Goal: Information Seeking & Learning: Learn about a topic

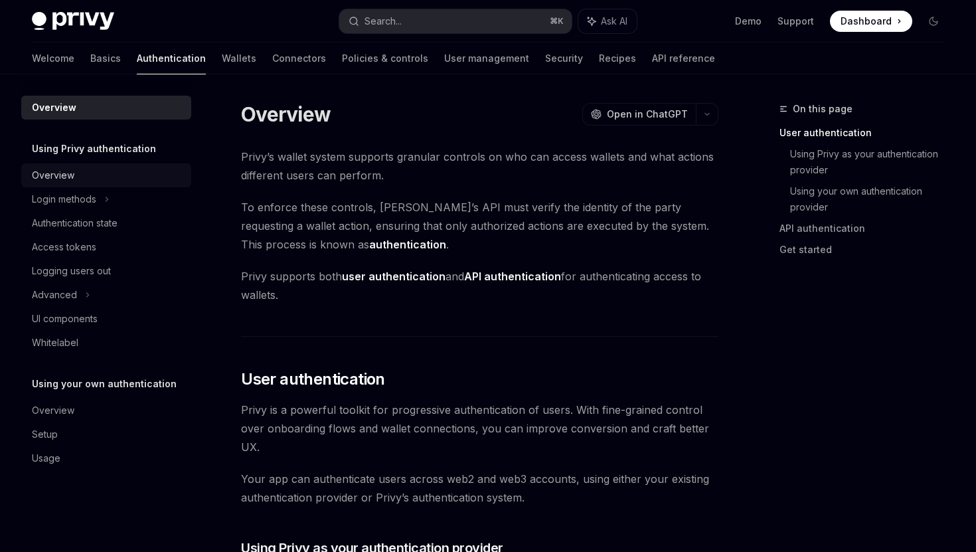
click at [70, 182] on div "Overview" at bounding box center [53, 175] width 43 height 16
type textarea "*"
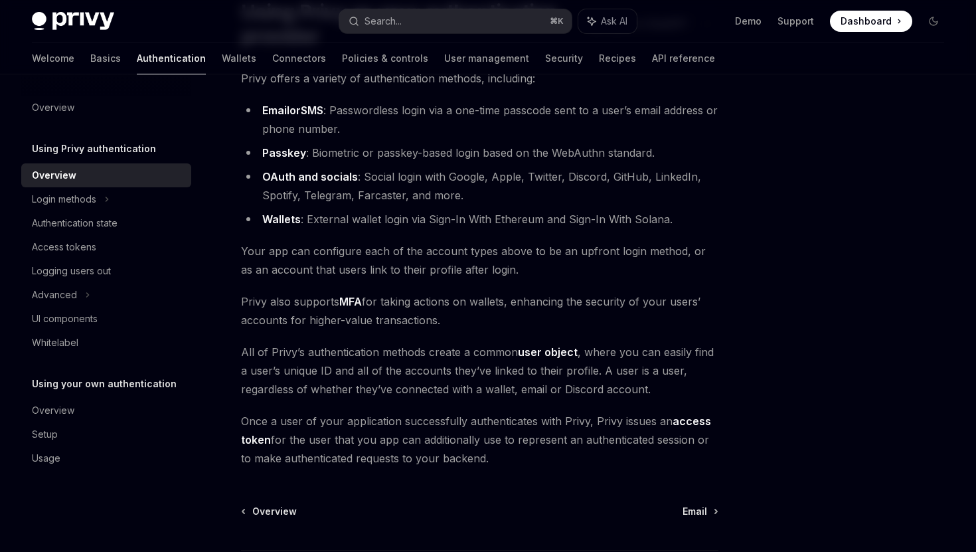
scroll to position [235, 0]
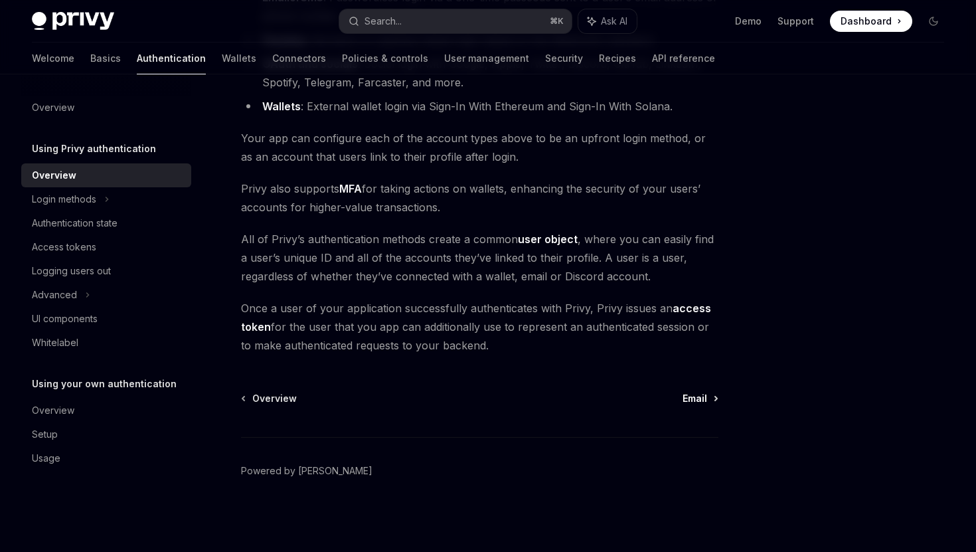
click at [697, 399] on span "Email" at bounding box center [695, 398] width 25 height 13
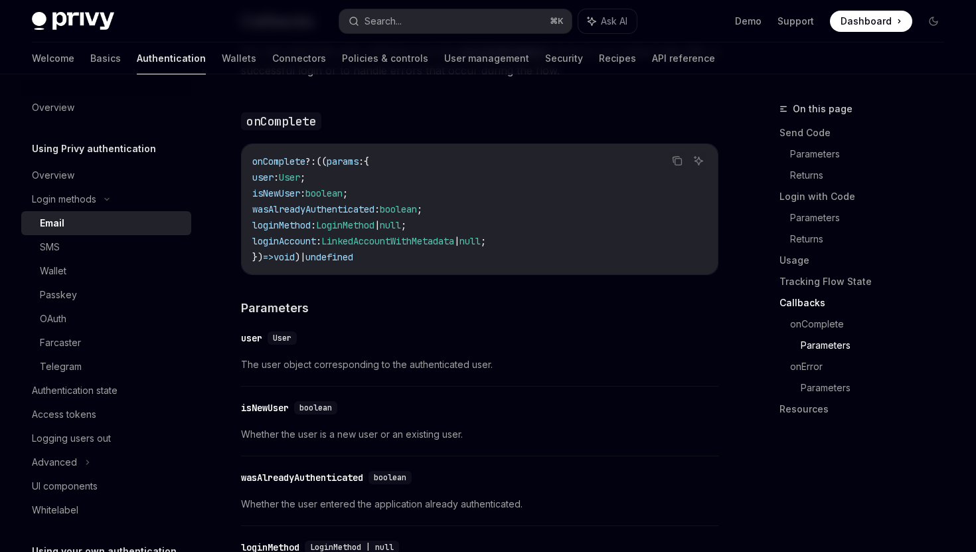
scroll to position [2697, 0]
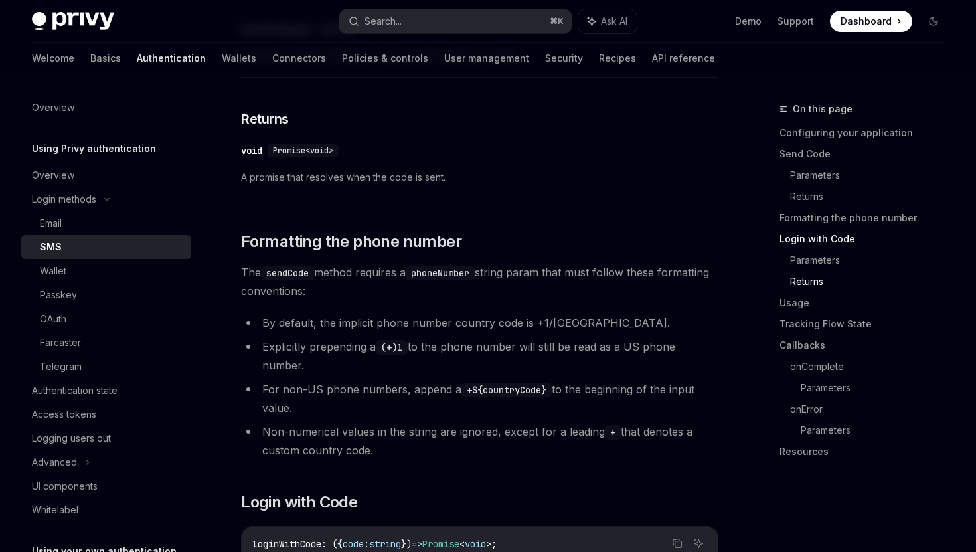
scroll to position [1540, 0]
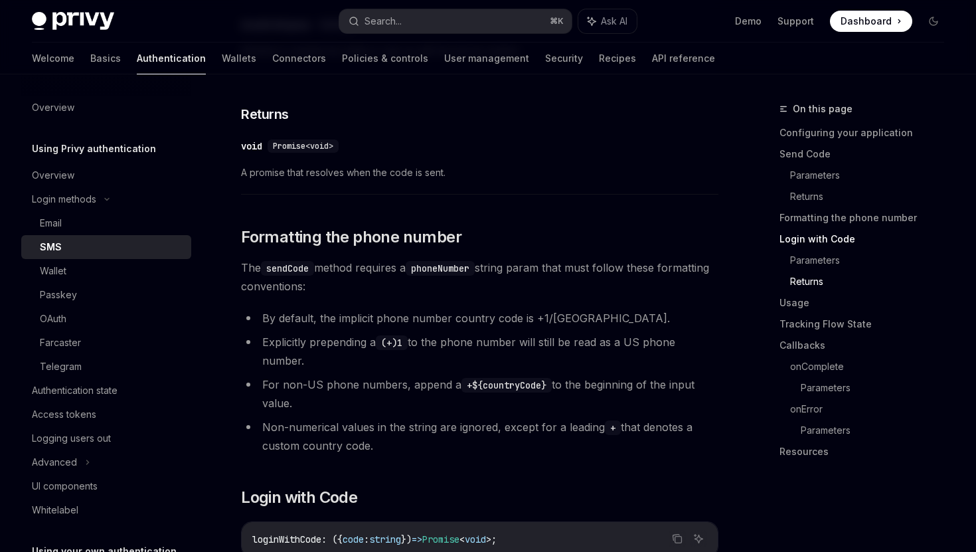
click at [872, 26] on span "Dashboard" at bounding box center [866, 21] width 51 height 13
click at [63, 173] on div "Overview" at bounding box center [53, 175] width 43 height 16
type textarea "*"
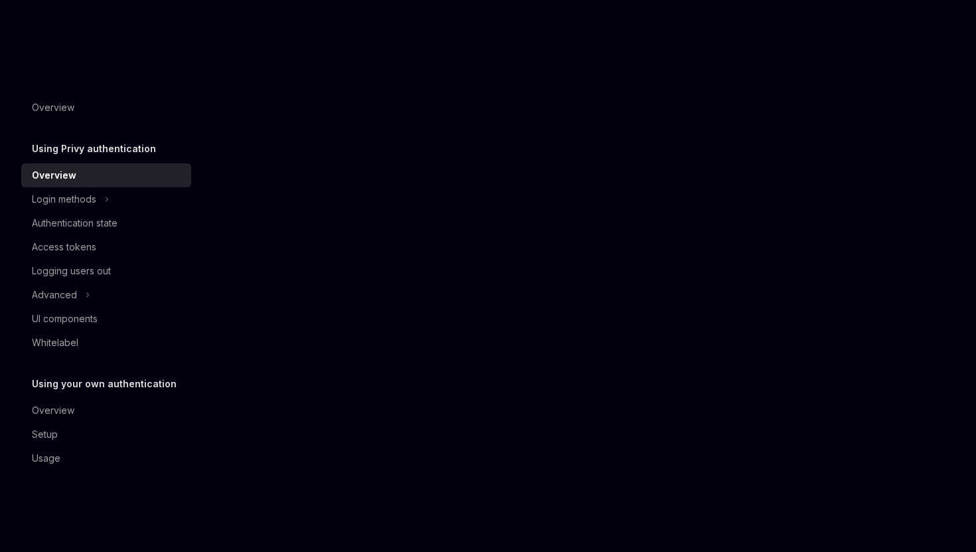
click at [82, 149] on h5 "Using Privy authentication" at bounding box center [94, 149] width 124 height 16
click at [63, 169] on div "Overview" at bounding box center [54, 175] width 45 height 16
click at [67, 198] on div "Login methods" at bounding box center [64, 199] width 64 height 16
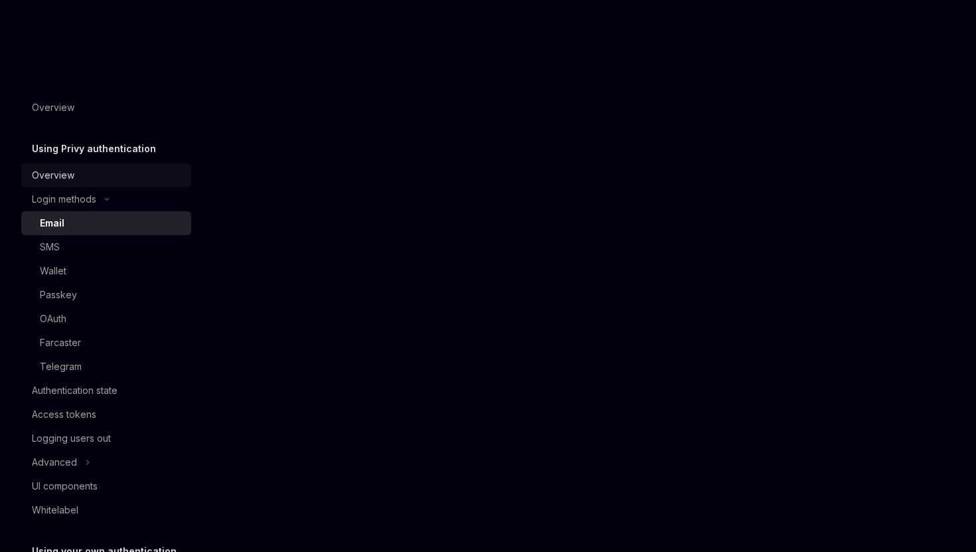
click at [66, 178] on div "Overview" at bounding box center [53, 175] width 43 height 16
type textarea "*"
